Goal: Transaction & Acquisition: Purchase product/service

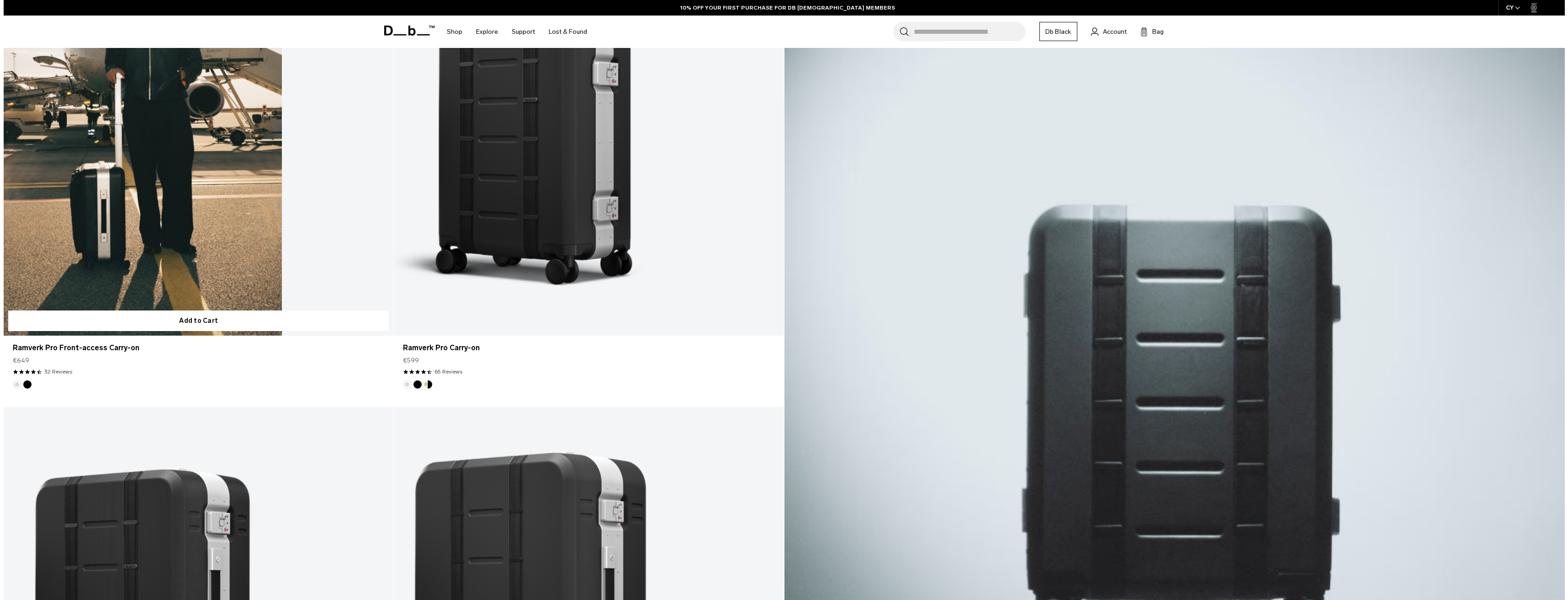
scroll to position [413, 0]
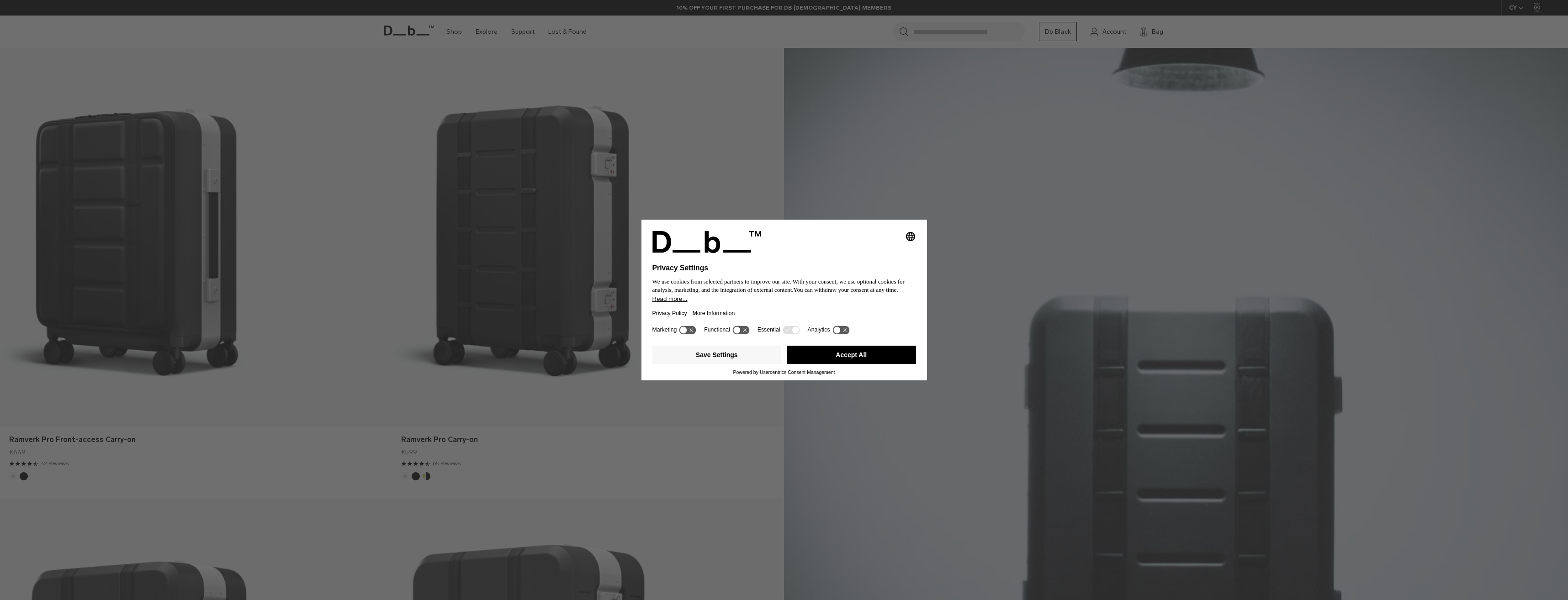
click at [824, 354] on button "Accept All" at bounding box center [852, 355] width 129 height 18
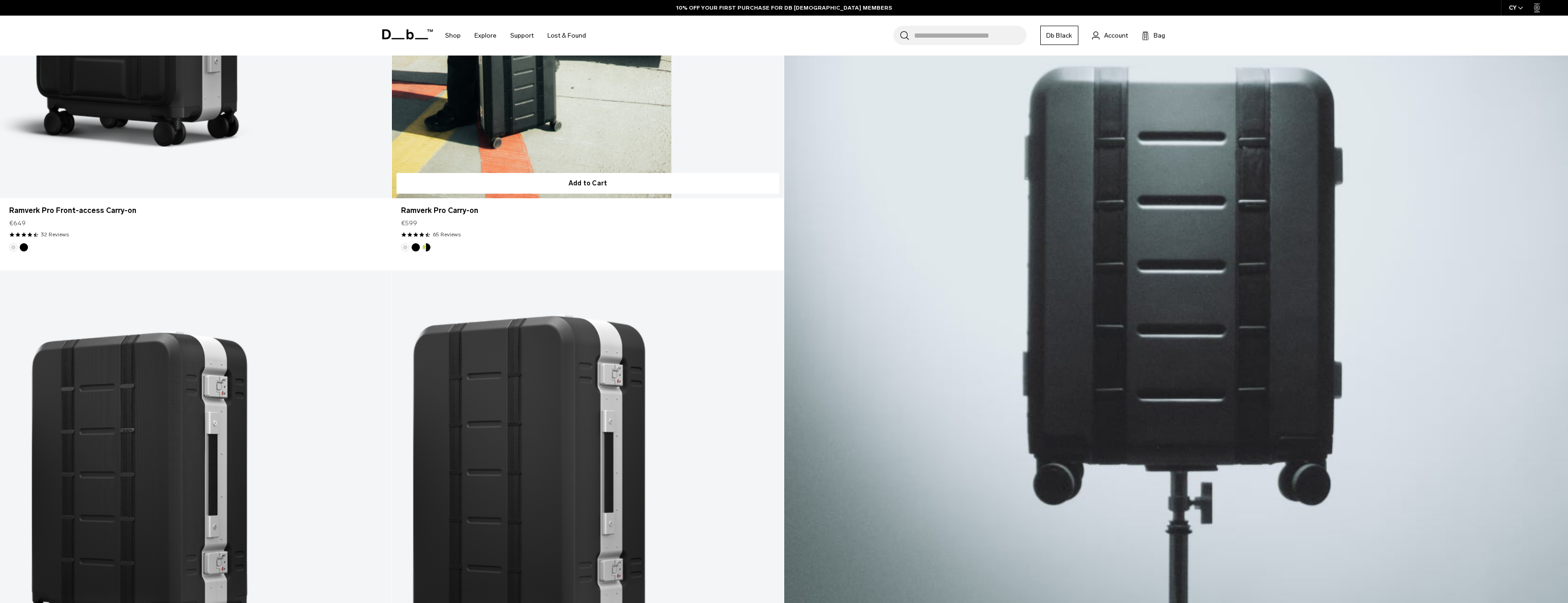
scroll to position [367, 0]
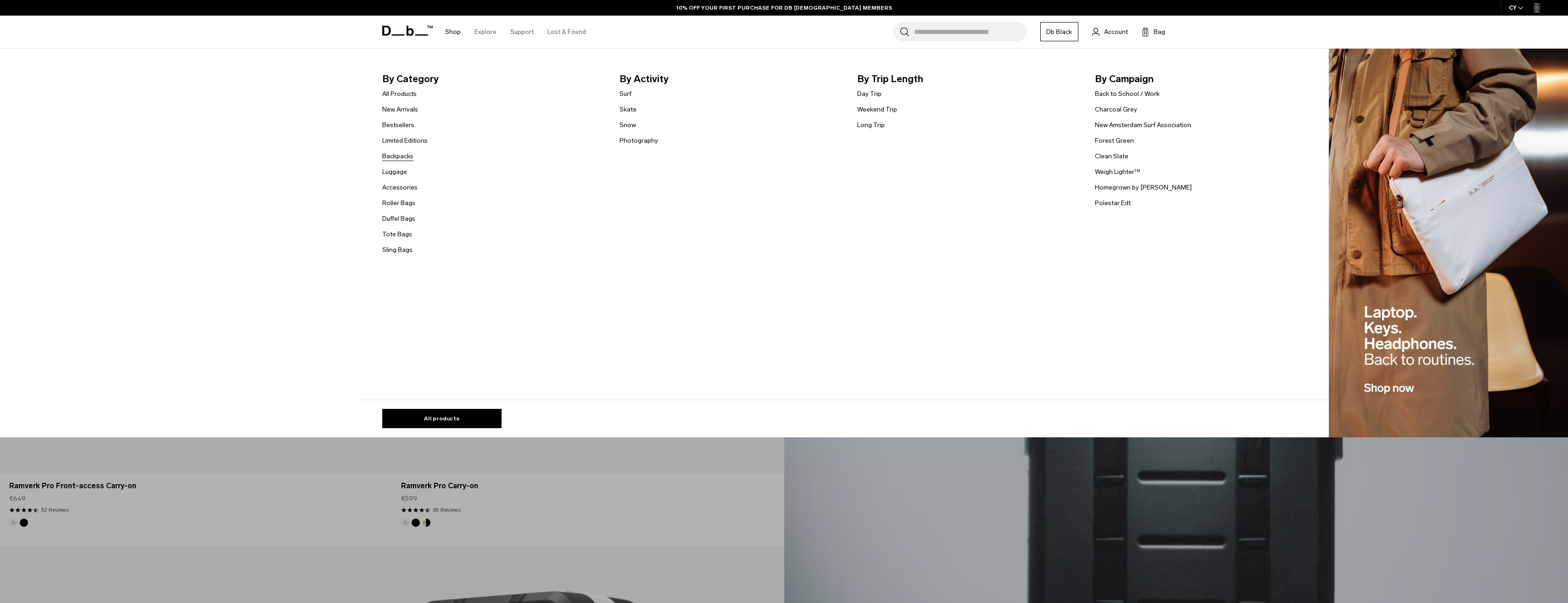
click at [399, 156] on link "Backpacks" at bounding box center [397, 157] width 31 height 10
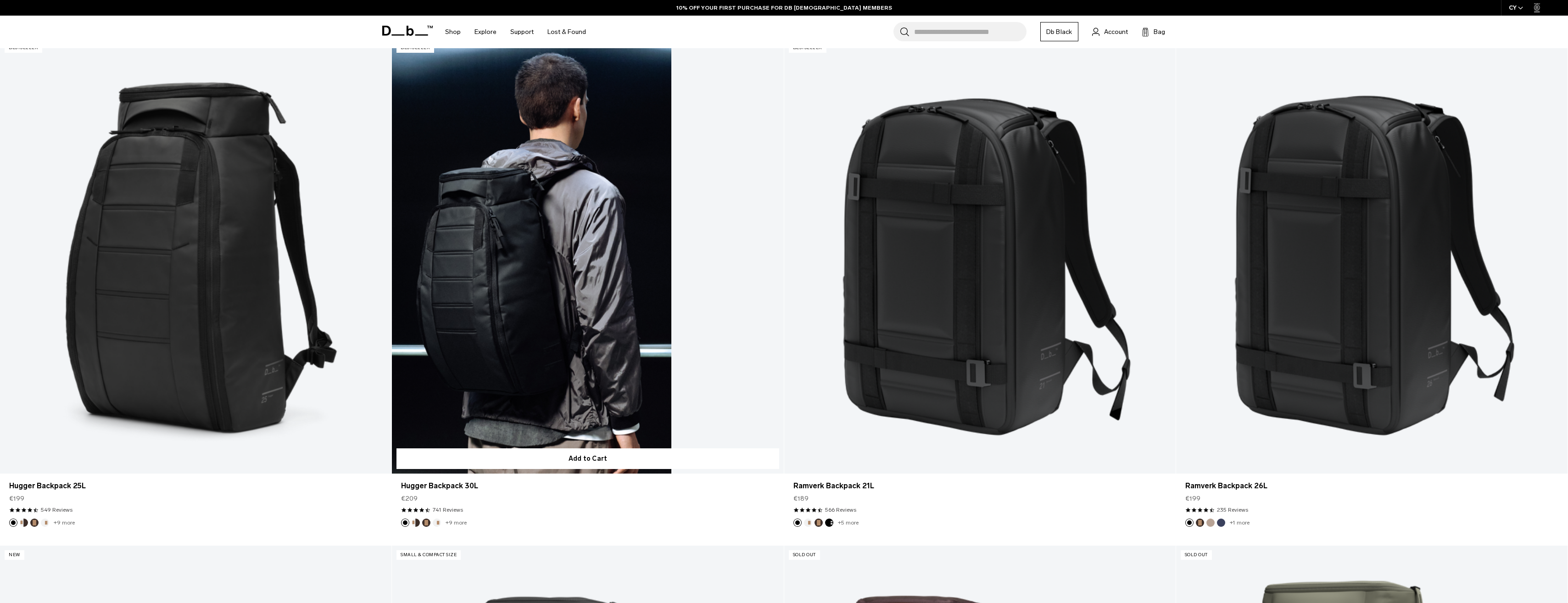
scroll to position [413, 0]
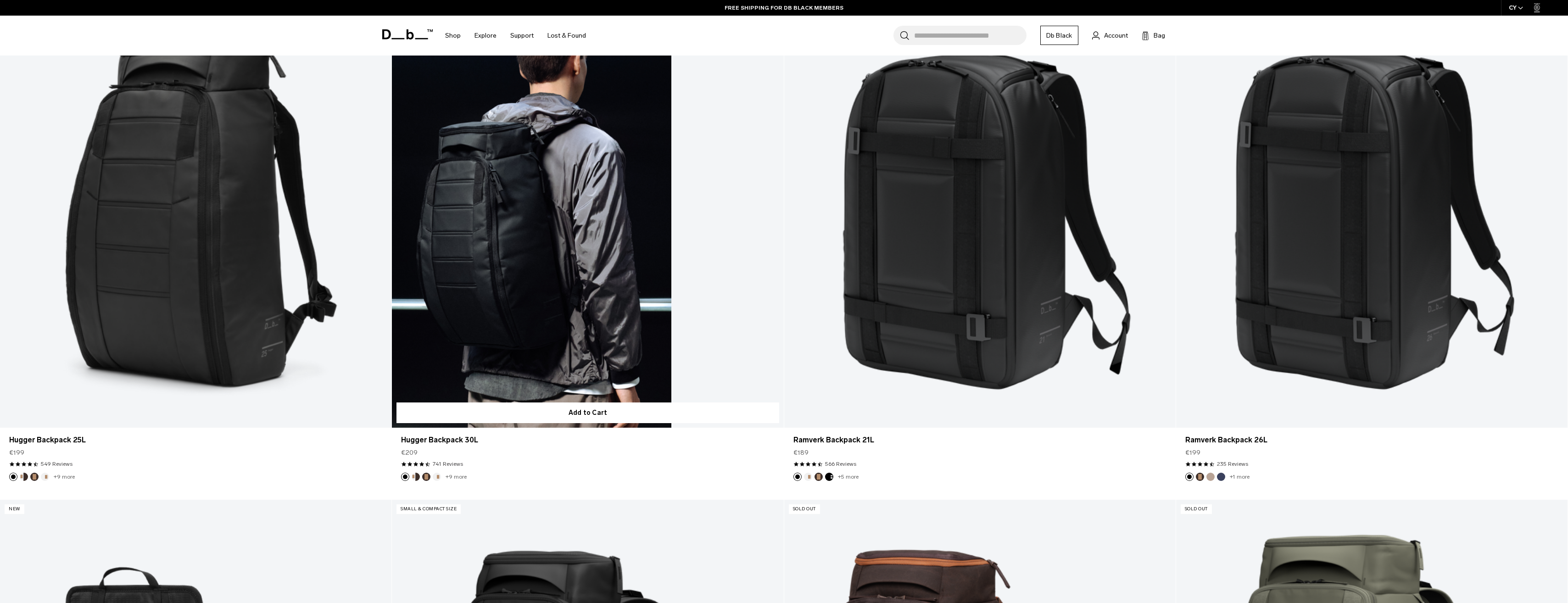
click at [436, 478] on button "Oatmilk" at bounding box center [437, 477] width 9 height 9
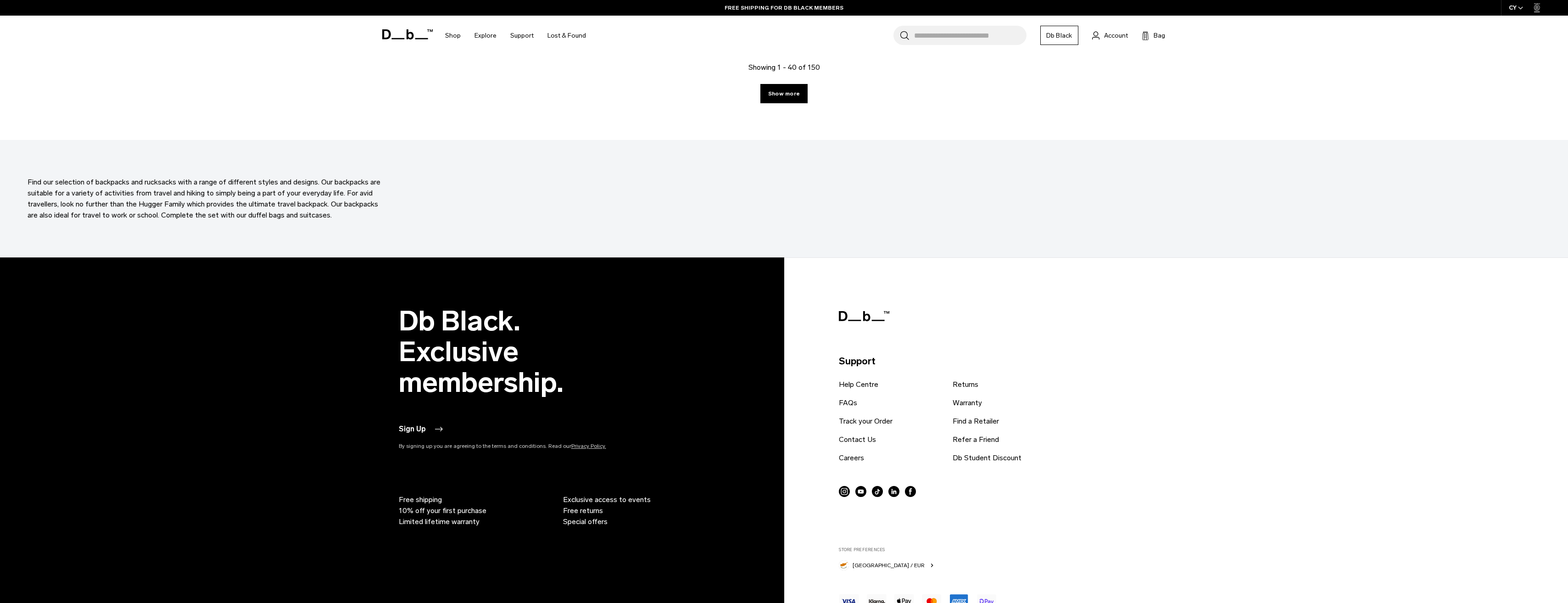
scroll to position [5480, 0]
